Goal: Transaction & Acquisition: Download file/media

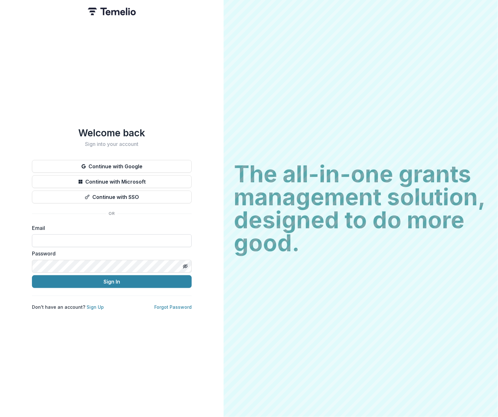
click at [80, 237] on input at bounding box center [112, 241] width 160 height 13
type input "**********"
click at [96, 280] on button "Sign In" at bounding box center [112, 282] width 160 height 13
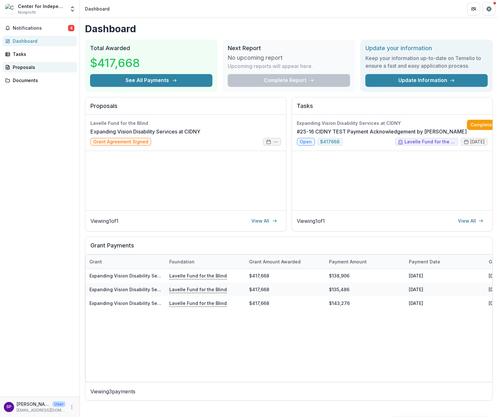
click at [20, 64] on div "Proposals" at bounding box center [42, 67] width 59 height 7
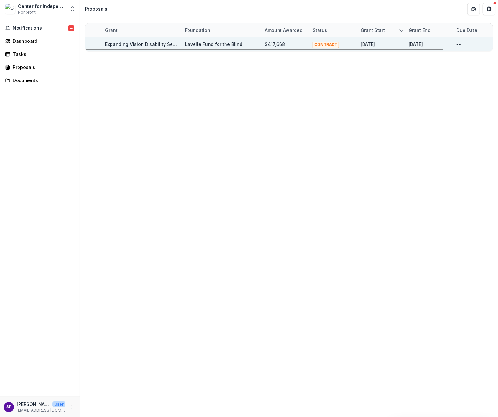
click at [136, 43] on link "Expanding Vision Disability Services at CIDNY" at bounding box center [156, 44] width 103 height 5
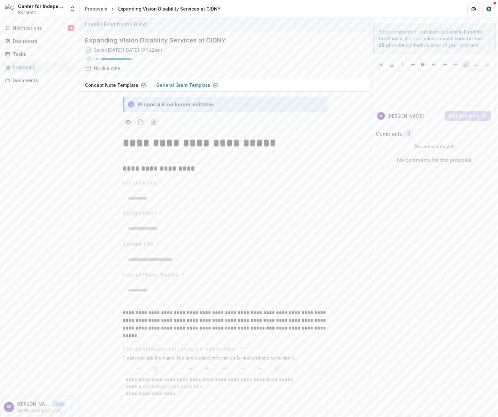
click at [170, 84] on p "General Grant Template" at bounding box center [183, 85] width 54 height 7
click at [139, 121] on icon "download-proposal" at bounding box center [141, 122] width 6 height 6
